Goal: Find specific page/section: Find specific page/section

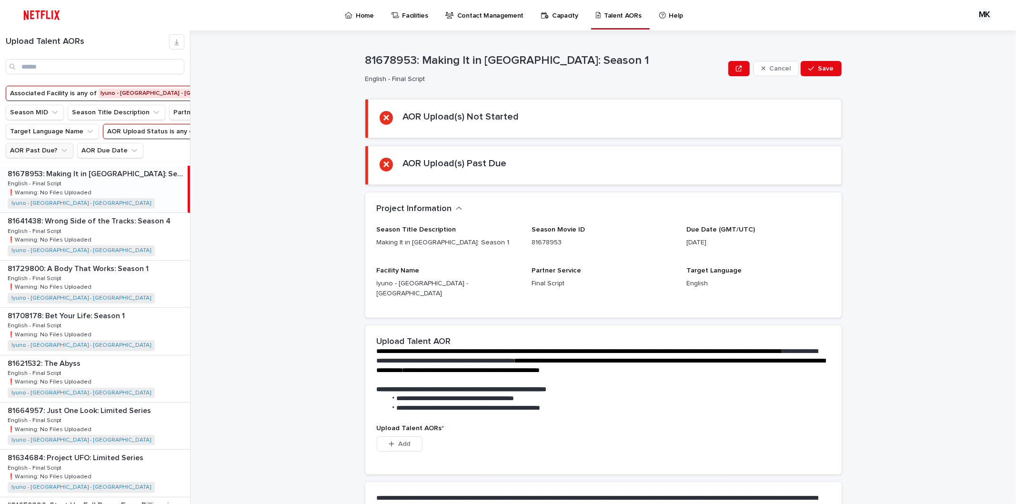
click at [56, 158] on button "AOR Past Due?" at bounding box center [40, 150] width 68 height 15
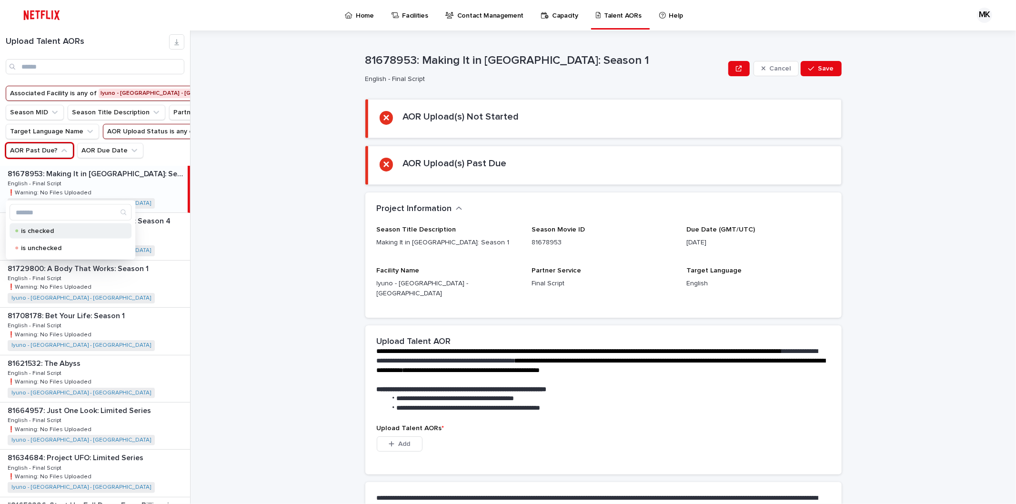
click at [24, 229] on p "is checked" at bounding box center [68, 231] width 95 height 7
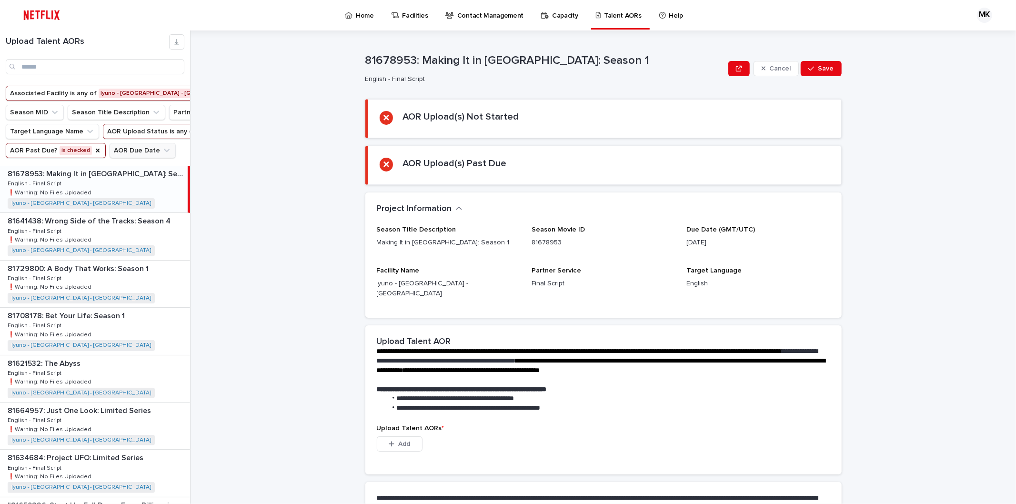
click at [132, 158] on button "AOR Due Date" at bounding box center [143, 150] width 66 height 15
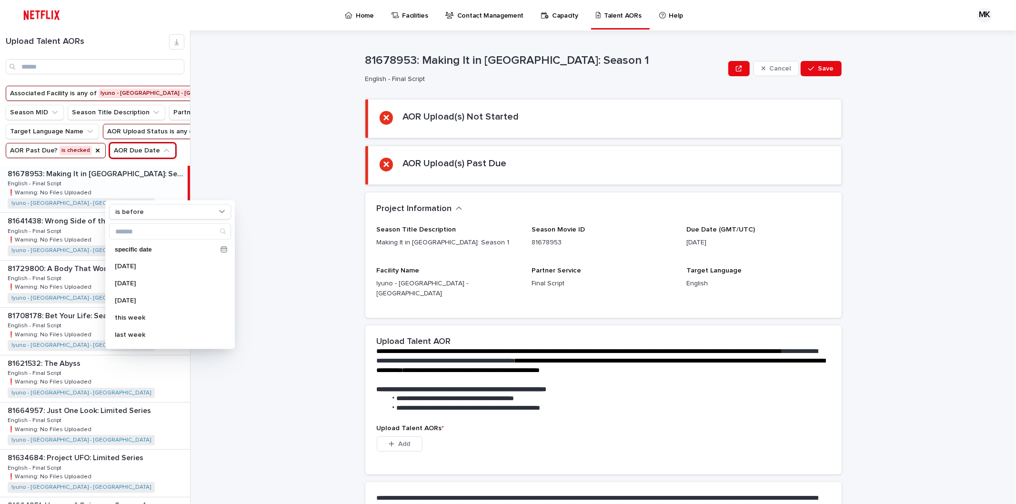
click at [267, 174] on div "**********" at bounding box center [609, 267] width 814 height 474
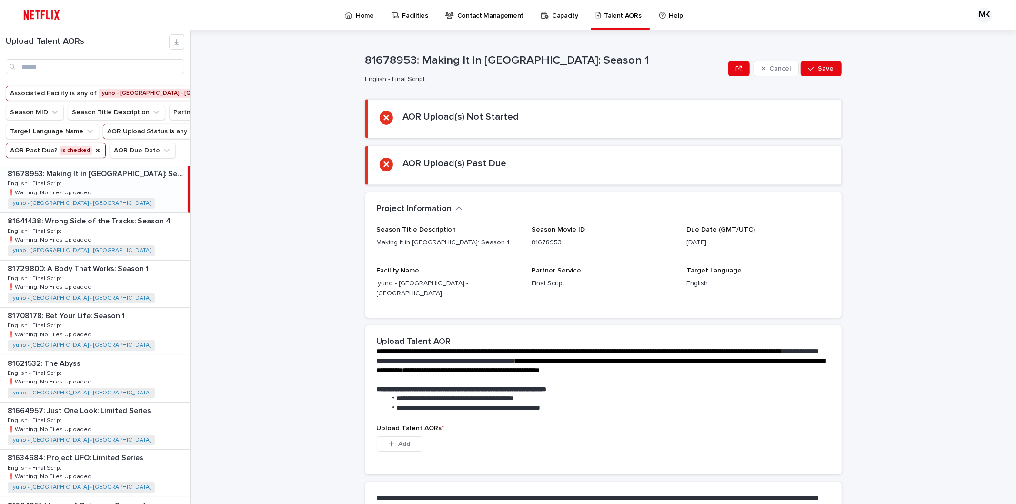
click at [92, 213] on div "81678953: Making It in [GEOGRAPHIC_DATA]: Season 1 81678953: Making It in [GEOG…" at bounding box center [94, 189] width 188 height 47
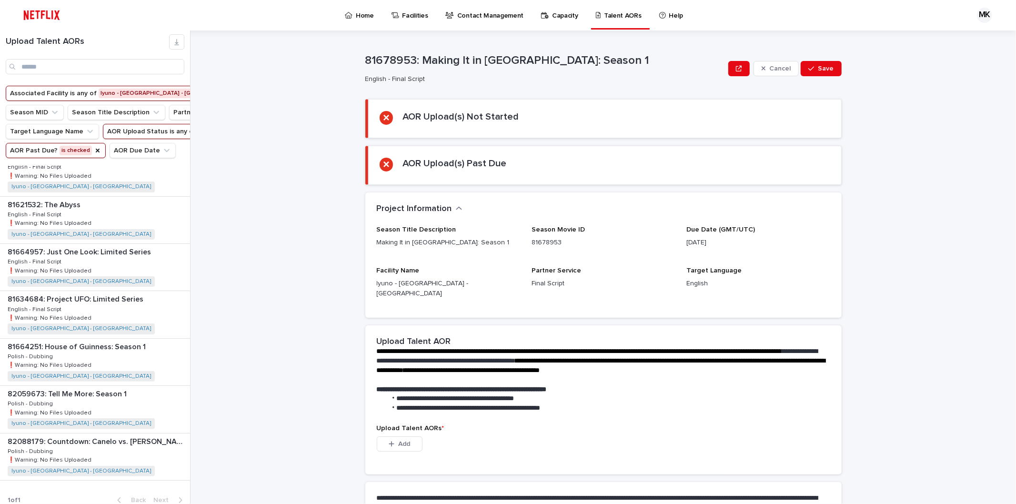
scroll to position [205, 0]
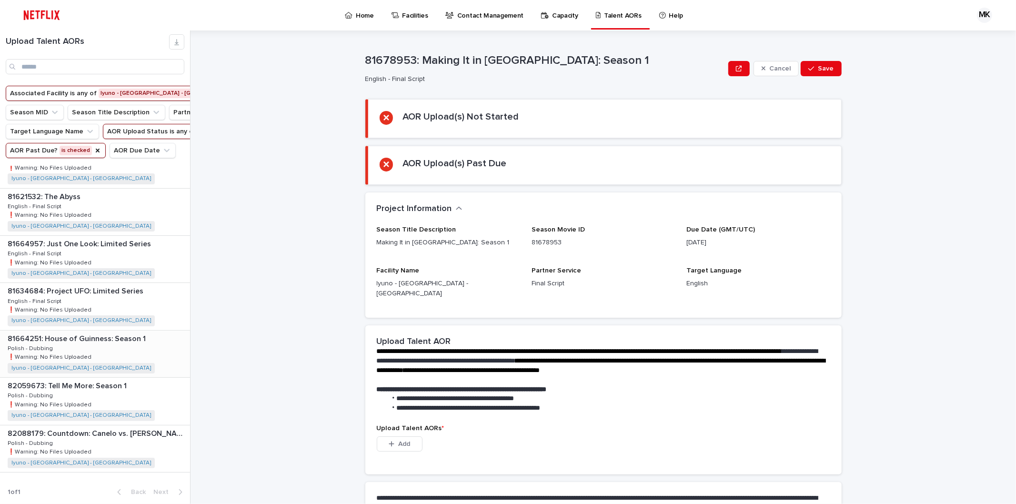
click at [112, 356] on div "81664251: House of Guinness: Season 1 81664251: House of Guinness: Season 1 Pol…" at bounding box center [95, 354] width 190 height 47
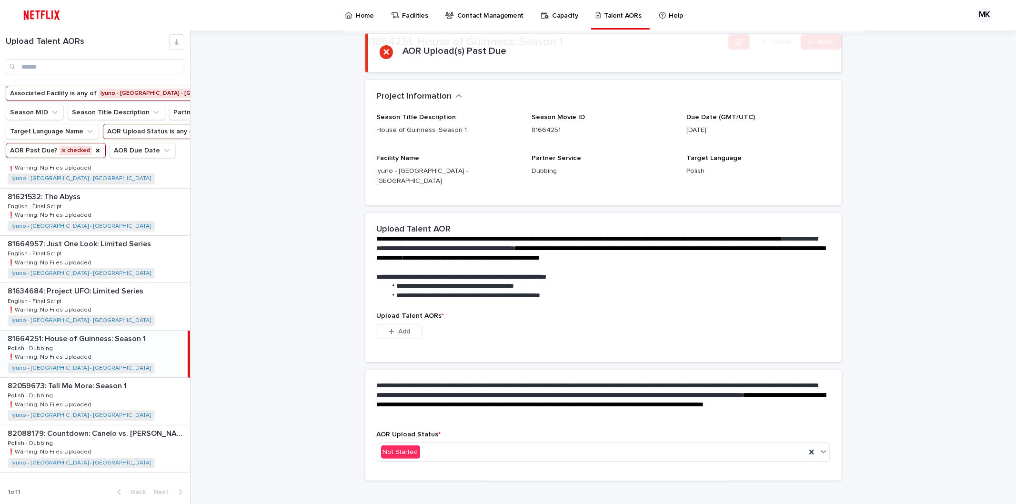
scroll to position [113, 0]
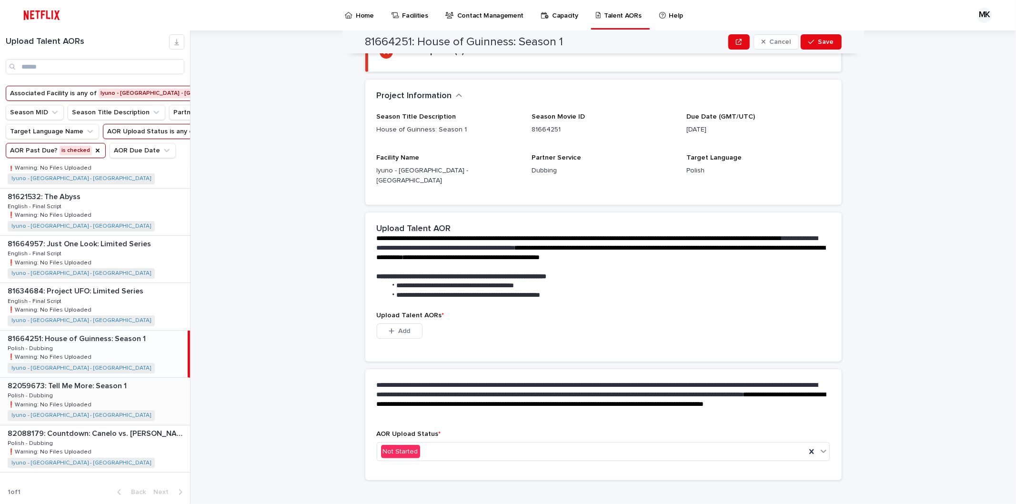
click at [82, 390] on p "82059673: Tell Me More: Season 1" at bounding box center [68, 385] width 121 height 11
click at [80, 346] on div "81664251: House of Guinness: Season 1 81664251: House of Guinness: Season 1 Pol…" at bounding box center [95, 354] width 190 height 47
click at [72, 437] on p "82088179: Countdown: Canelo vs. [PERSON_NAME]: Season 1" at bounding box center [98, 432] width 181 height 11
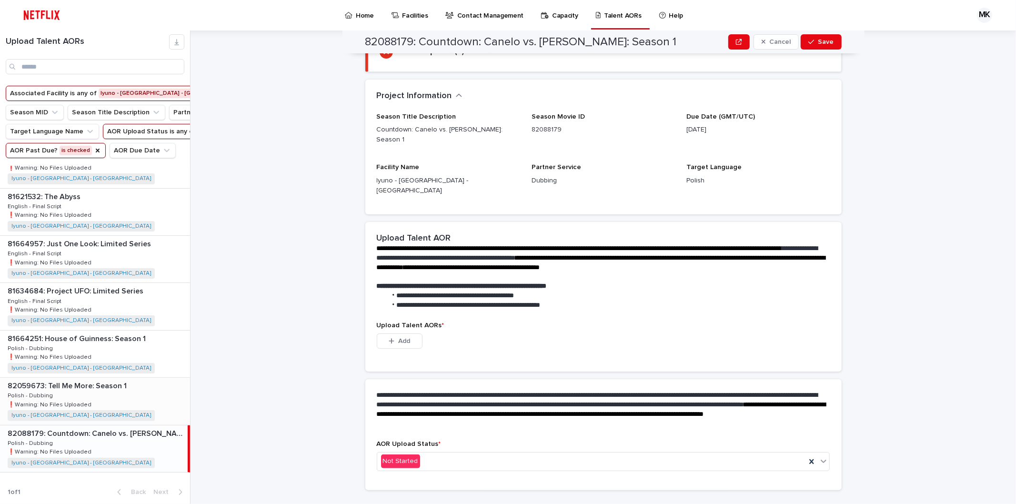
click at [86, 384] on p "82059673: Tell Me More: Season 1" at bounding box center [68, 385] width 121 height 11
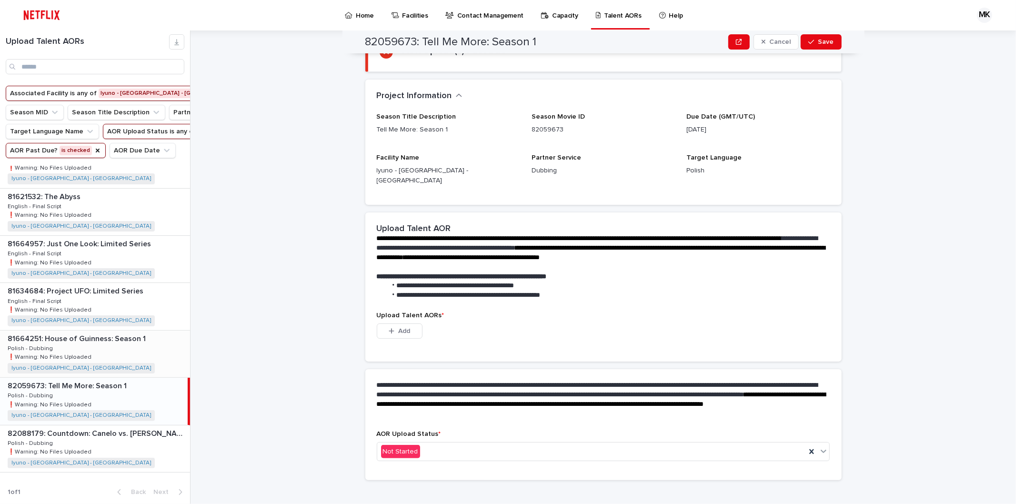
click at [91, 356] on div "81664251: House of Guinness: Season 1 81664251: House of Guinness: Season 1 Pol…" at bounding box center [95, 354] width 190 height 47
